Goal: Task Accomplishment & Management: Manage account settings

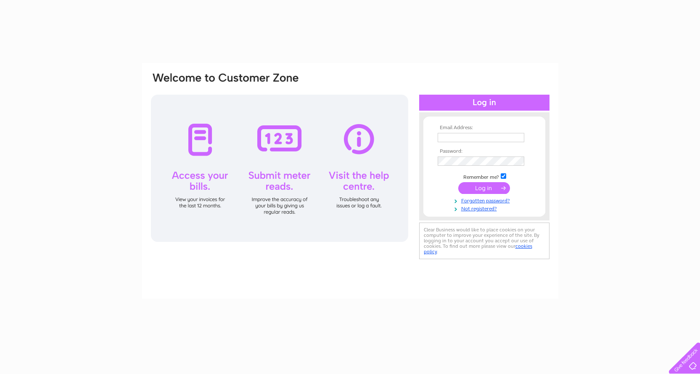
drag, startPoint x: 0, startPoint y: 0, endPoint x: 481, endPoint y: 140, distance: 500.6
click at [481, 140] on input "text" at bounding box center [481, 137] width 87 height 9
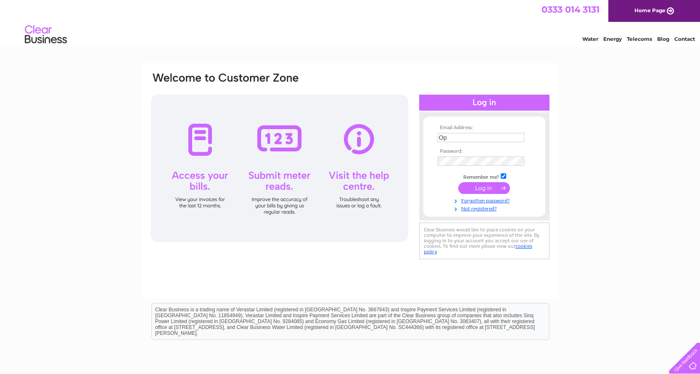
type input "O"
type input "[EMAIL_ADDRESS][DOMAIN_NAME]"
click at [458, 183] on input "submit" at bounding box center [484, 189] width 52 height 12
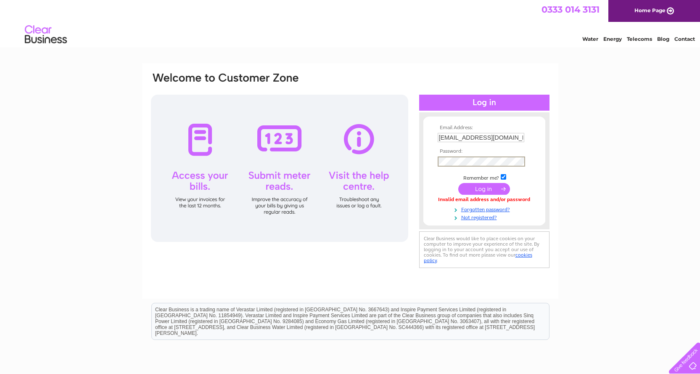
click at [458, 183] on input "submit" at bounding box center [484, 189] width 52 height 12
